Goal: Navigation & Orientation: Find specific page/section

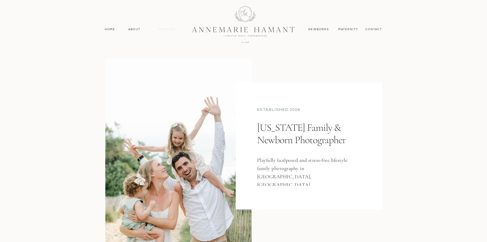
click at [176, 28] on nav "Families" at bounding box center [167, 29] width 23 height 5
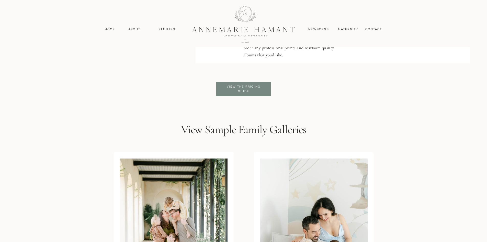
scroll to position [1382, 0]
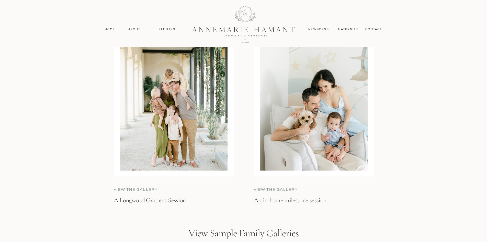
click at [291, 202] on p "An in-home milestone session" at bounding box center [312, 205] width 117 height 18
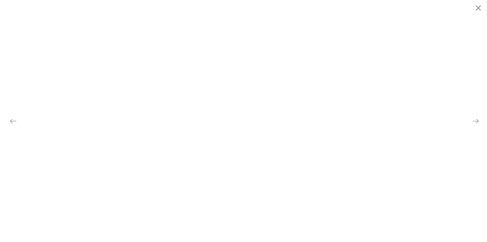
scroll to position [0, 0]
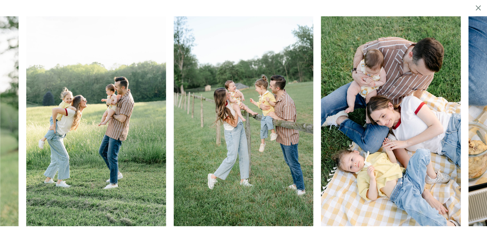
click at [479, 8] on icon at bounding box center [478, 7] width 5 height 5
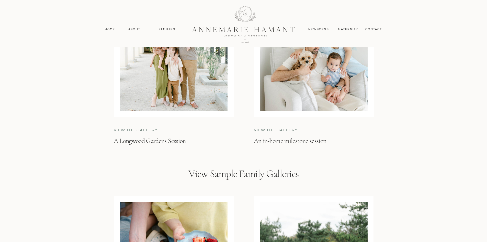
scroll to position [1551, 0]
